Goal: Task Accomplishment & Management: Manage account settings

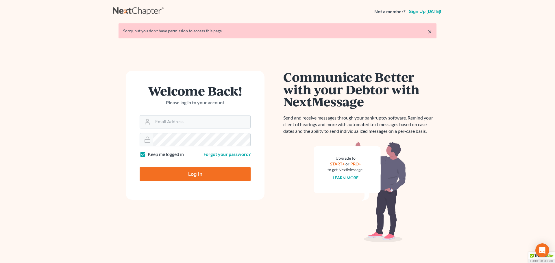
type input "[PERSON_NAME][EMAIL_ADDRESS][DOMAIN_NAME]"
click at [220, 174] on input "Log In" at bounding box center [195, 174] width 111 height 14
type input "Thinking..."
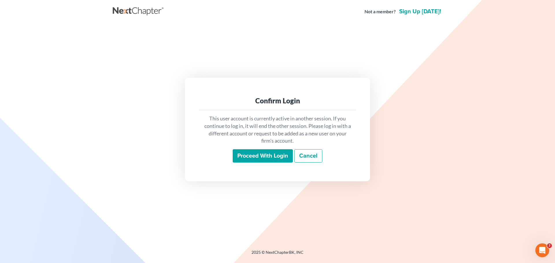
click at [267, 155] on input "Proceed with login" at bounding box center [263, 155] width 60 height 13
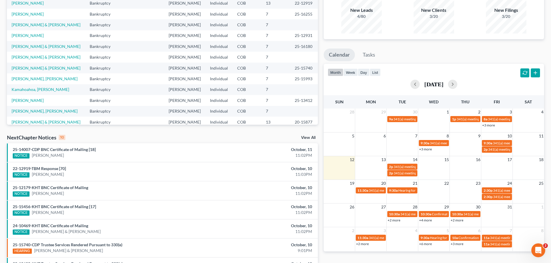
scroll to position [58, 0]
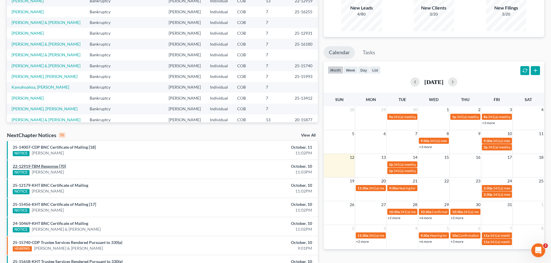
click at [55, 166] on link "22-12919-TBM Response [70]" at bounding box center [39, 166] width 53 height 5
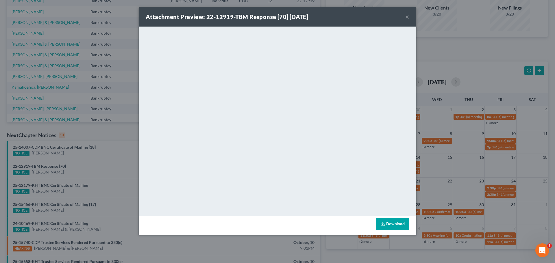
click at [408, 18] on button "×" at bounding box center [407, 16] width 4 height 7
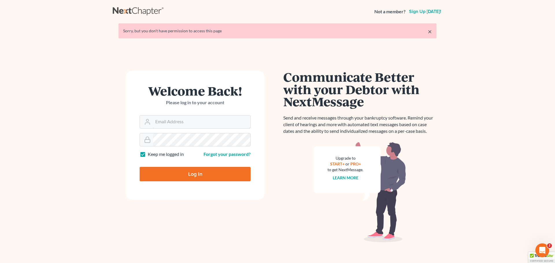
type input "[PERSON_NAME][EMAIL_ADDRESS][DOMAIN_NAME]"
click at [167, 172] on input "Log In" at bounding box center [195, 174] width 111 height 14
type input "Thinking..."
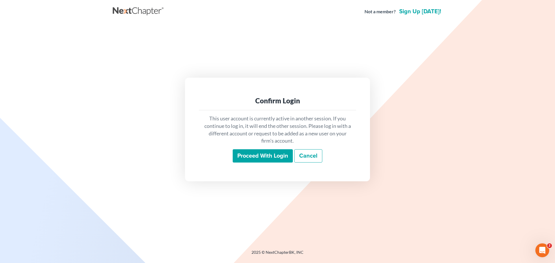
click at [265, 153] on input "Proceed with login" at bounding box center [263, 155] width 60 height 13
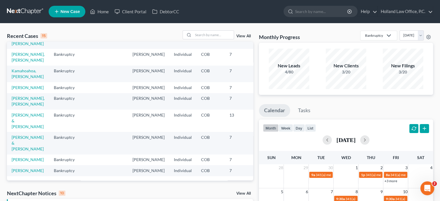
scroll to position [136, 0]
